Goal: Task Accomplishment & Management: Manage account settings

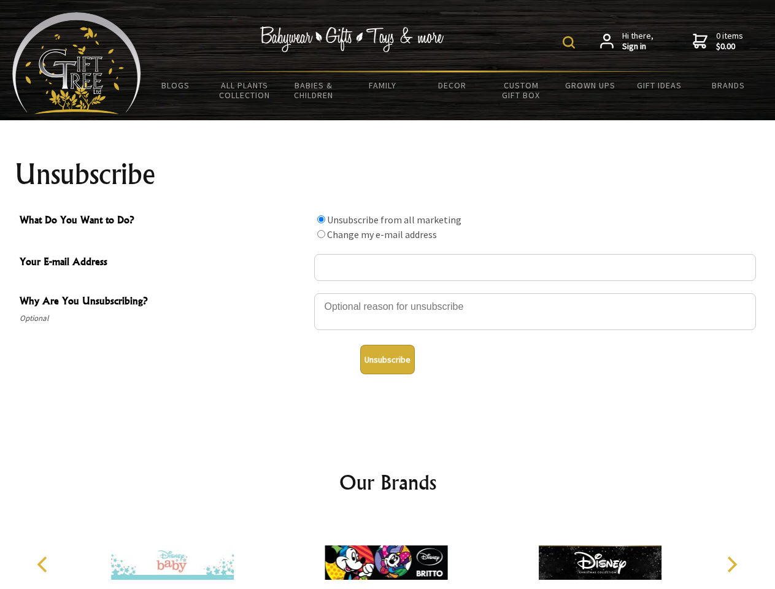
click at [570, 42] on img at bounding box center [568, 42] width 12 height 12
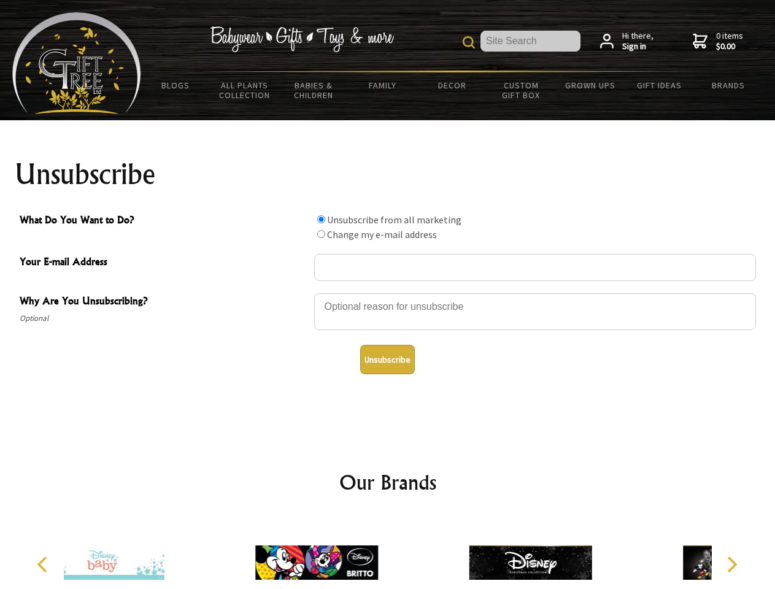
click at [388, 293] on div at bounding box center [535, 313] width 442 height 43
click at [321, 219] on input "What Do You Want to Do?" at bounding box center [321, 219] width 8 height 8
click at [321, 234] on input "What Do You Want to Do?" at bounding box center [321, 234] width 8 height 8
click at [387, 359] on button "Unsubscribe" at bounding box center [387, 359] width 55 height 29
radio input "true"
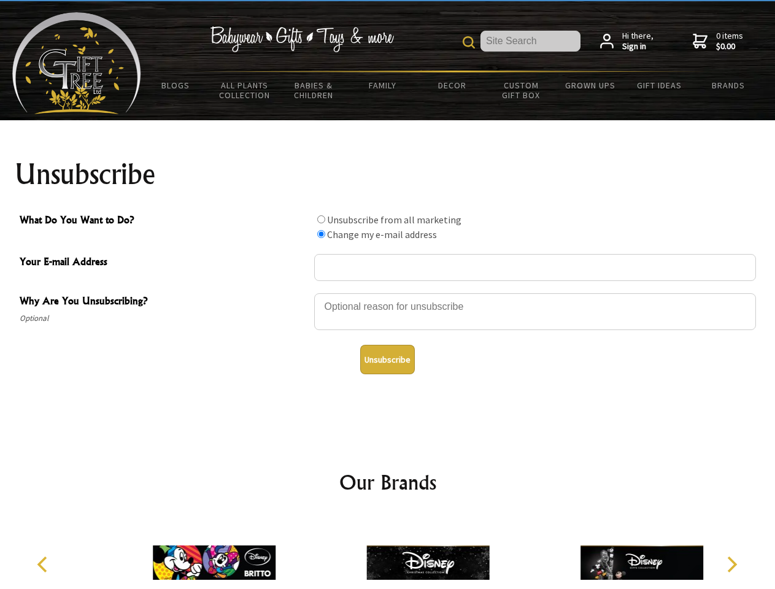
click at [388, 553] on img at bounding box center [427, 562] width 123 height 92
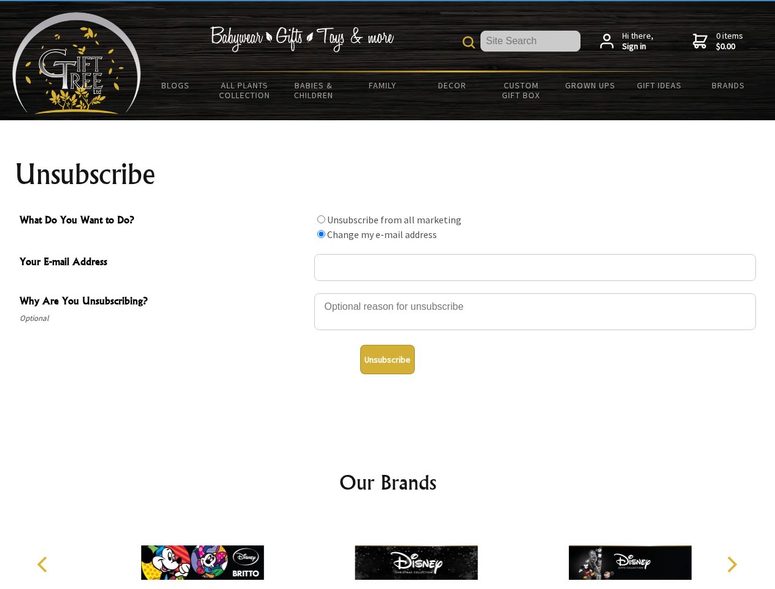
click at [44, 564] on icon "Previous" at bounding box center [44, 564] width 16 height 16
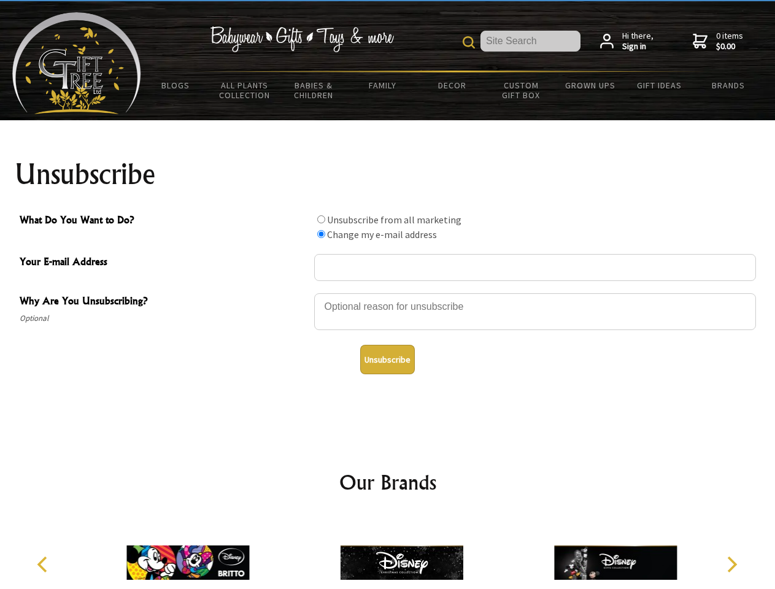
click at [731, 564] on icon "Next" at bounding box center [730, 564] width 16 height 16
